Goal: Information Seeking & Learning: Learn about a topic

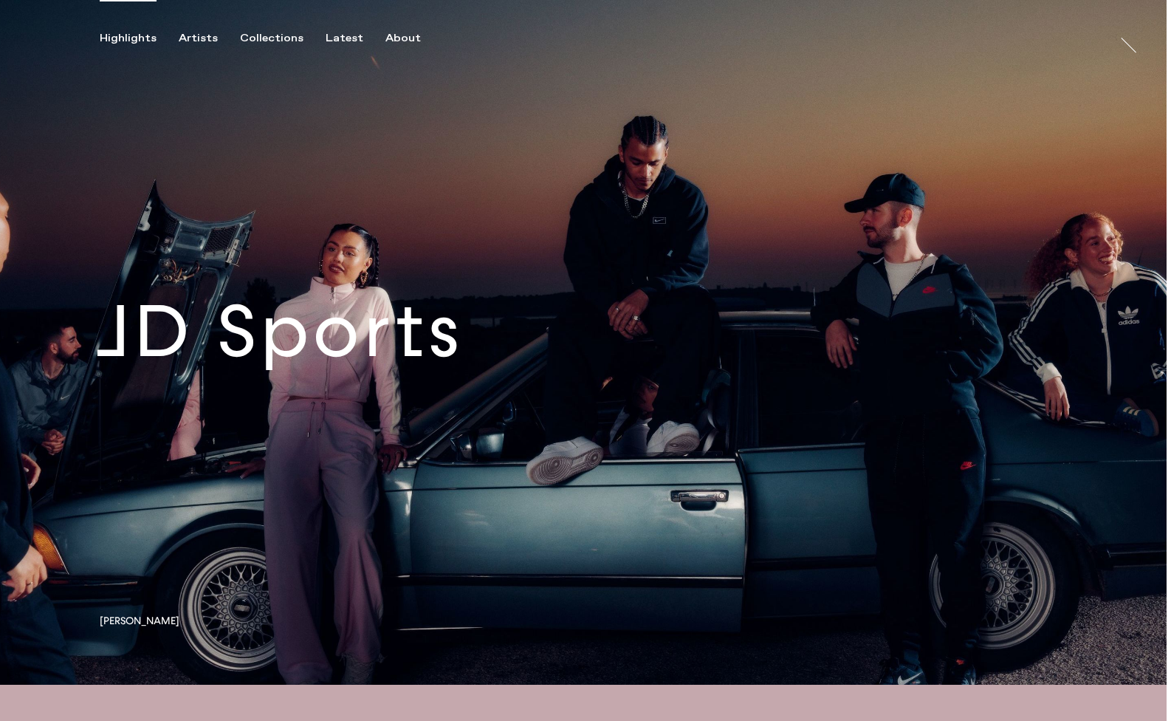
click at [347, 352] on link at bounding box center [583, 342] width 1167 height 685
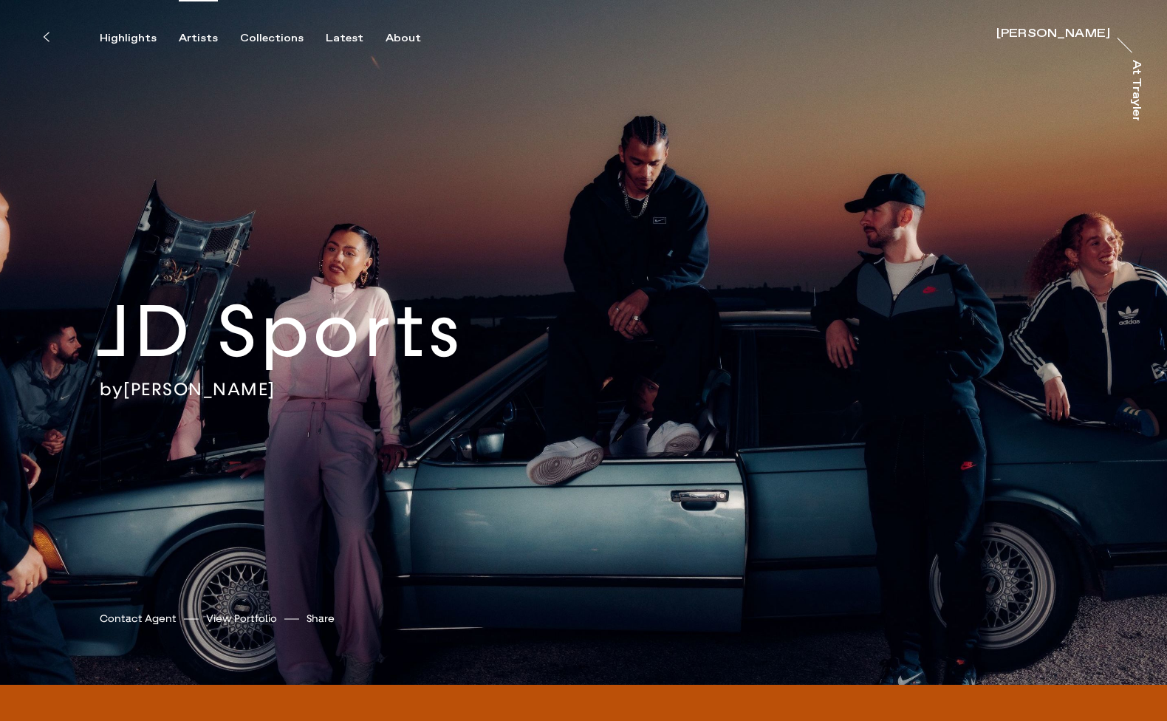
click at [206, 44] on div "Artists" at bounding box center [198, 38] width 39 height 13
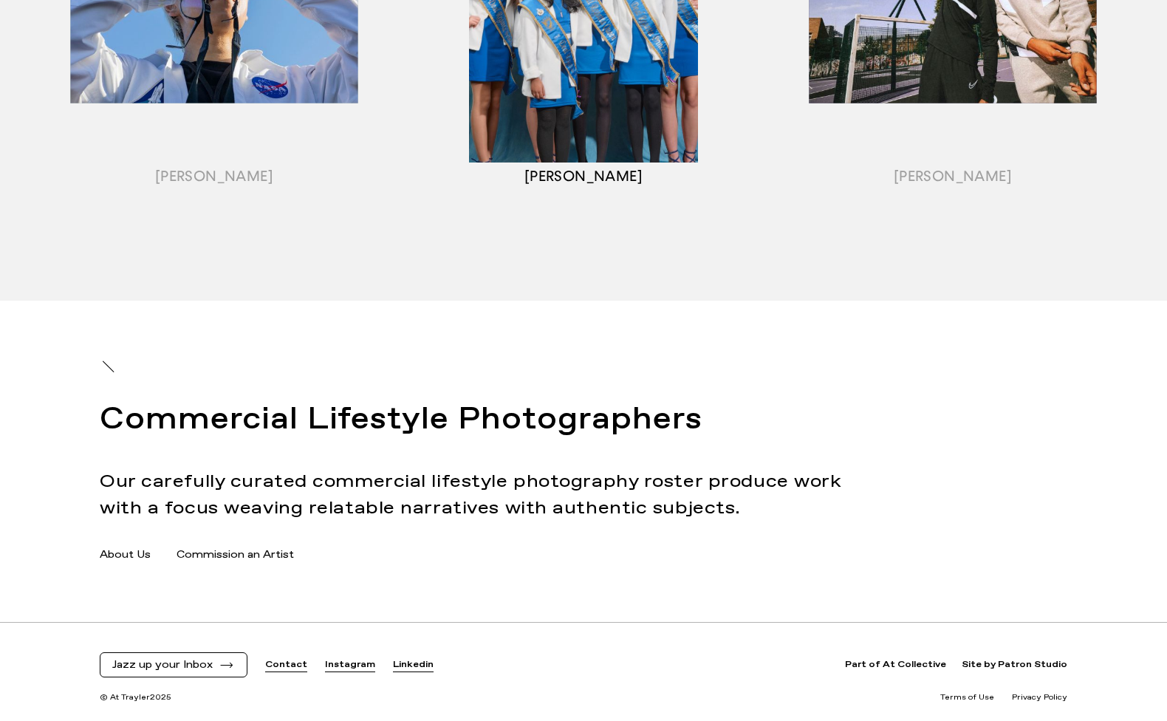
scroll to position [1911, 0]
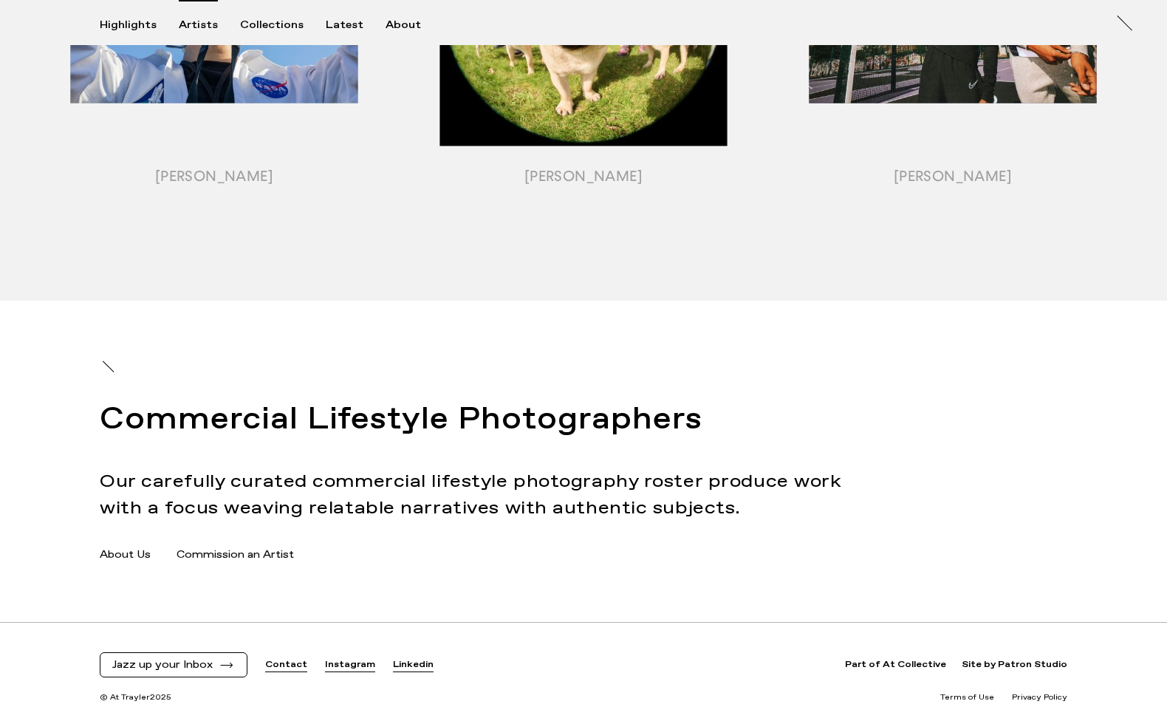
click at [570, 433] on h2 "Commercial Lifestyle Photographers" at bounding box center [492, 420] width 784 height 44
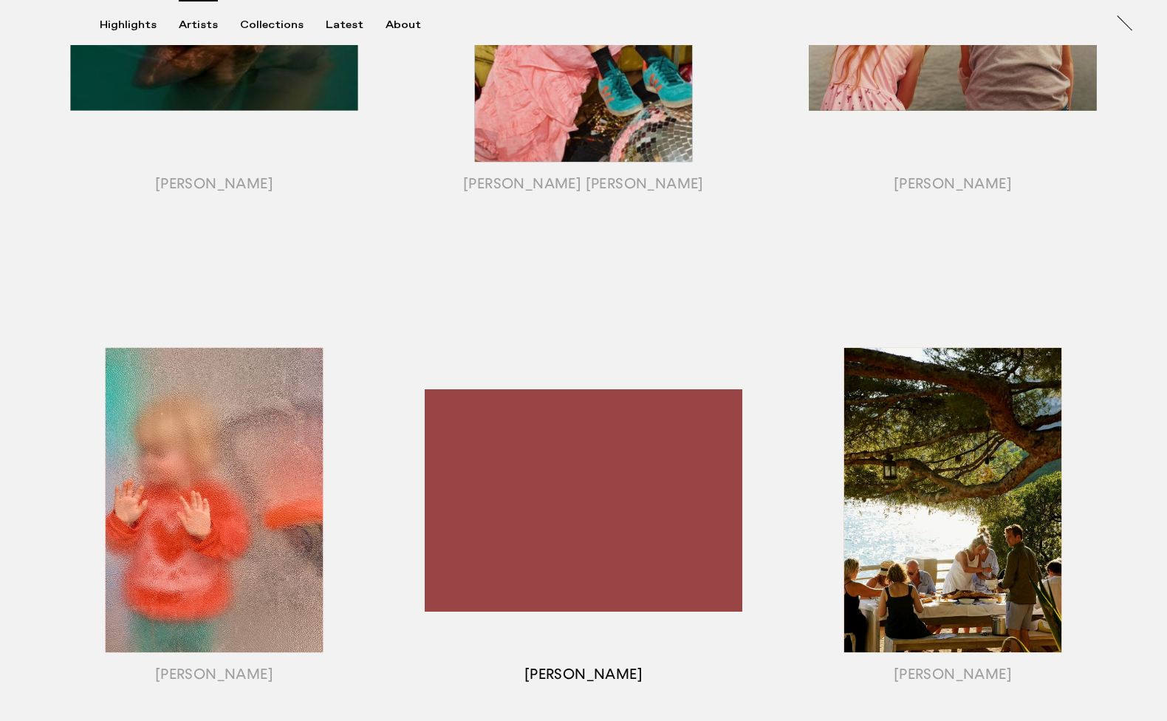
scroll to position [925, 0]
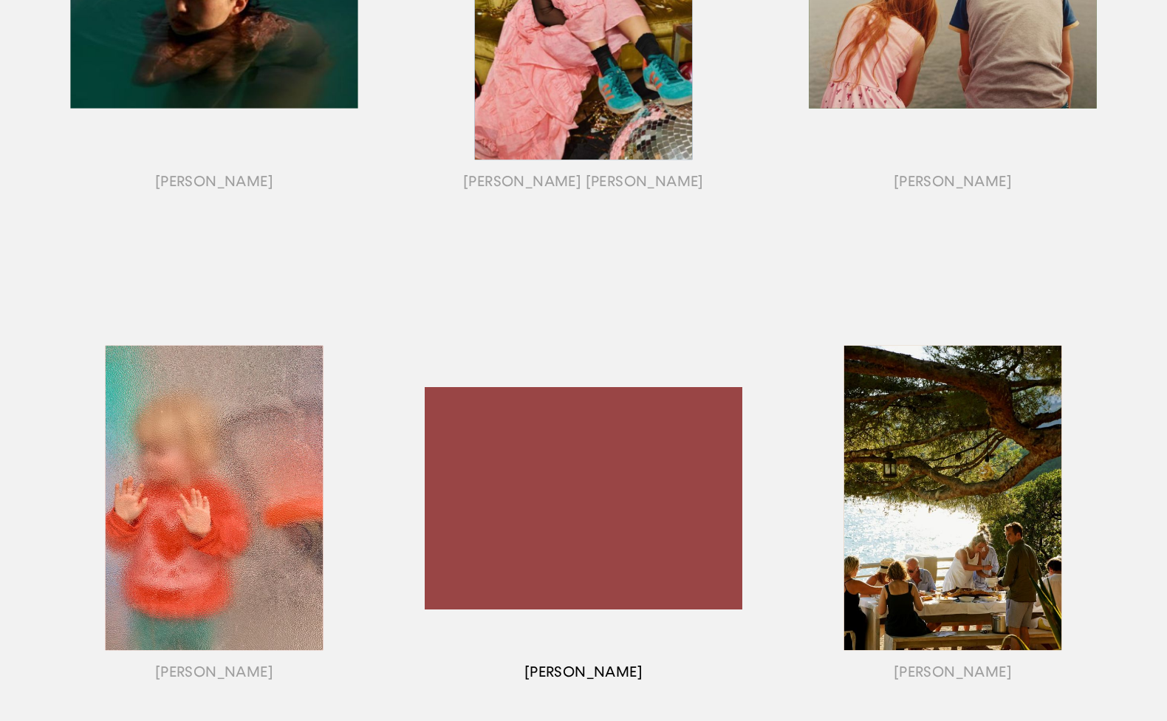
click at [635, 505] on div "button" at bounding box center [583, 516] width 369 height 461
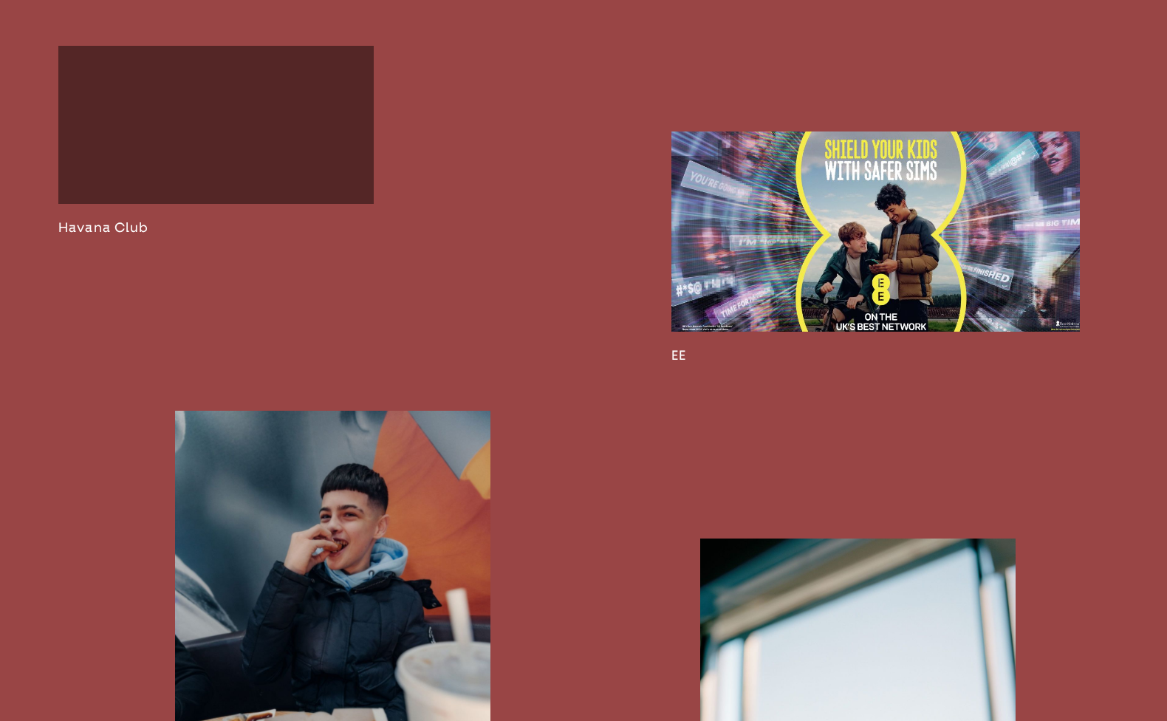
scroll to position [3776, 0]
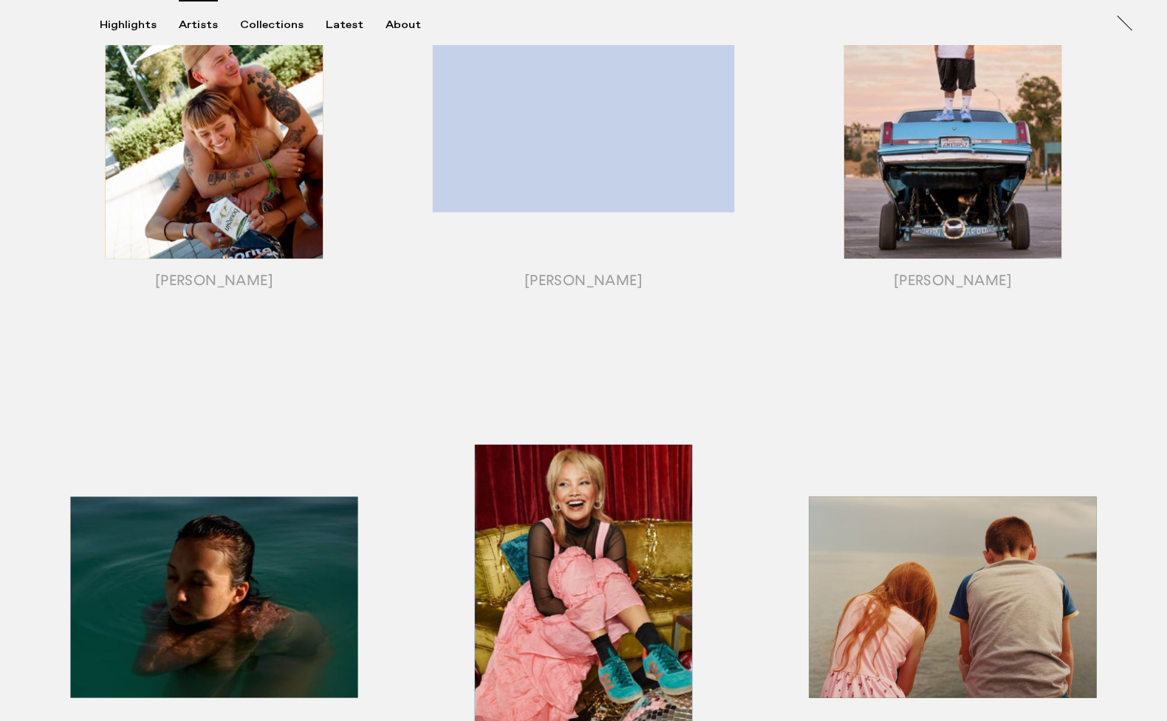
scroll to position [137, 0]
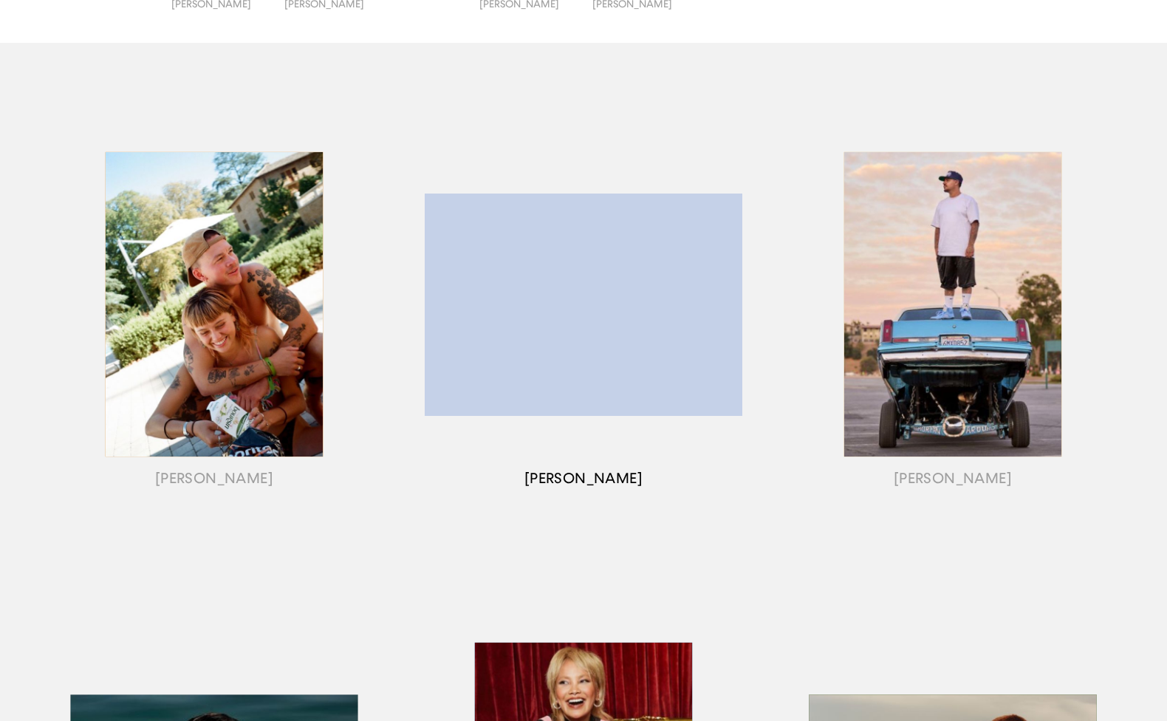
click at [640, 233] on div "button" at bounding box center [583, 322] width 369 height 461
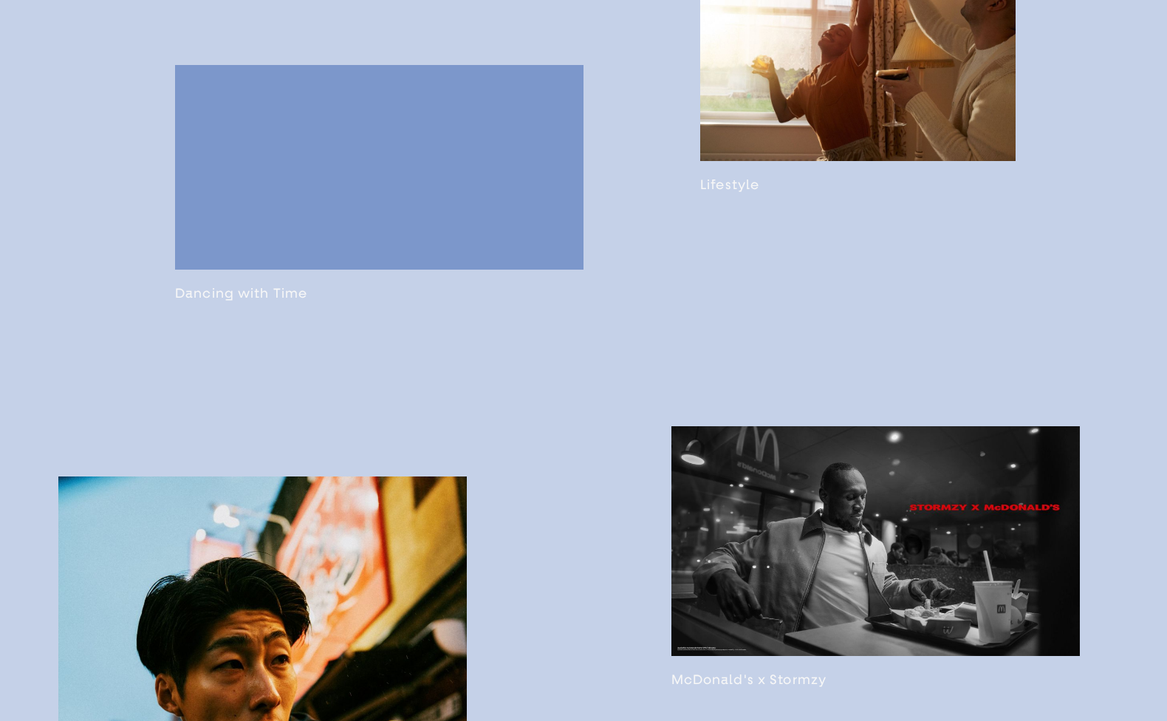
scroll to position [1526, 0]
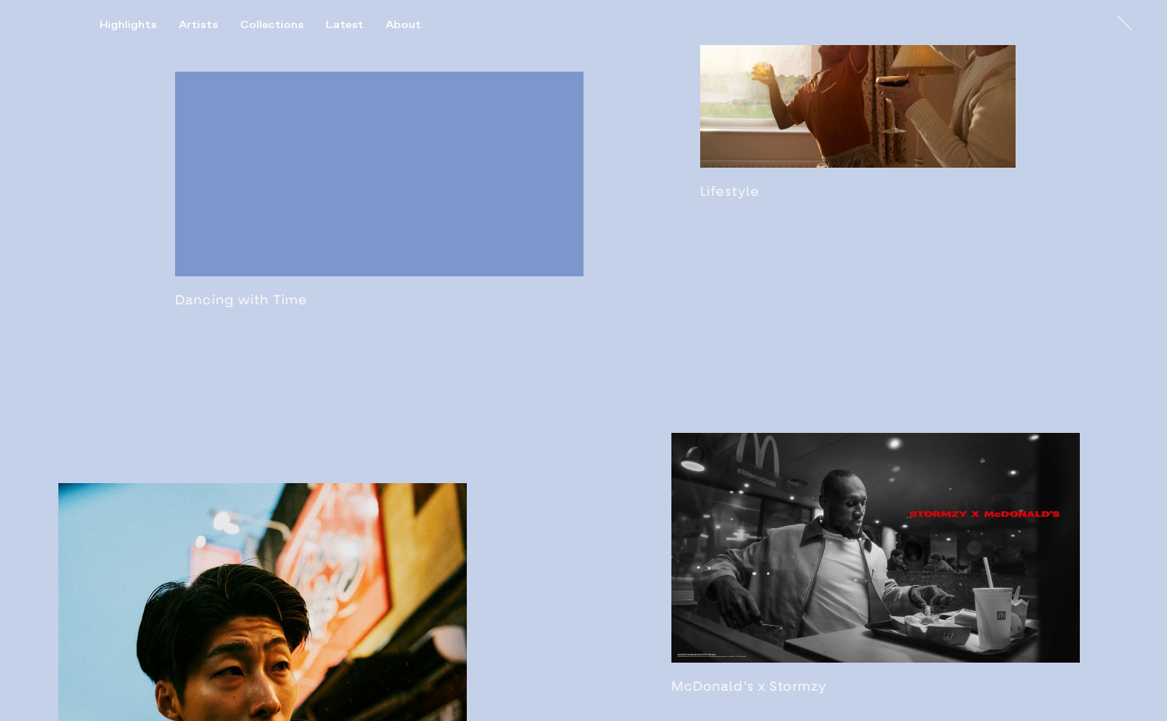
click at [815, 163] on link at bounding box center [857, 78] width 315 height 242
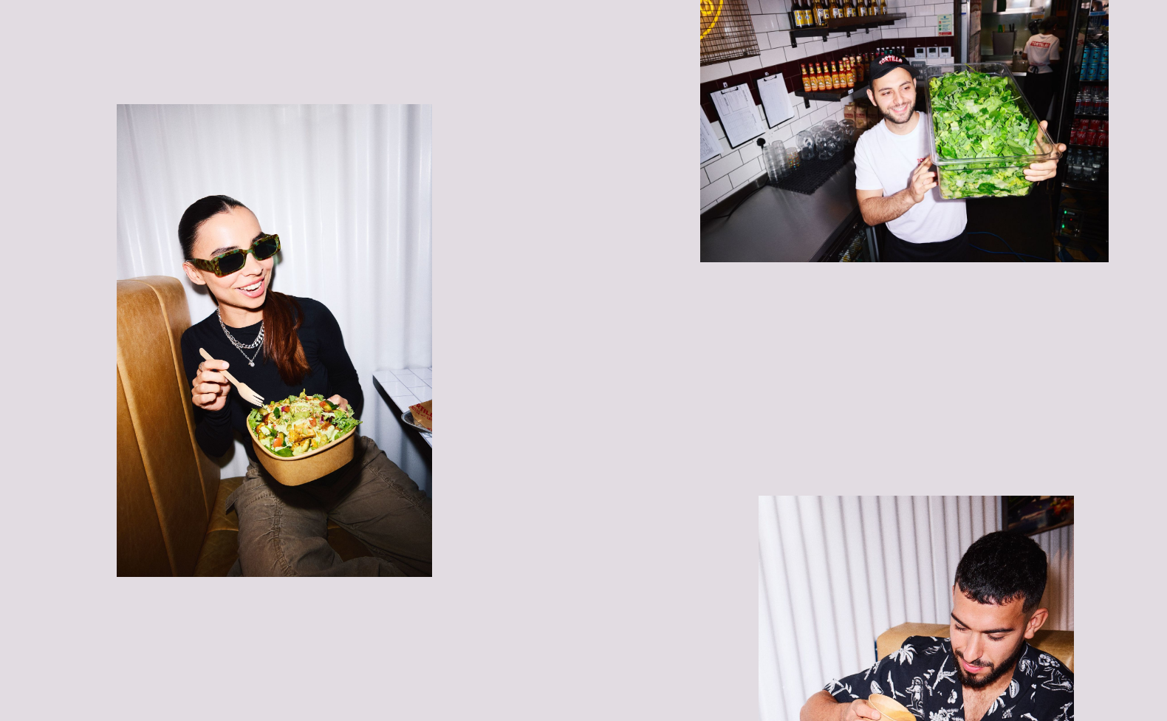
scroll to position [2163, 0]
